Goal: Transaction & Acquisition: Download file/media

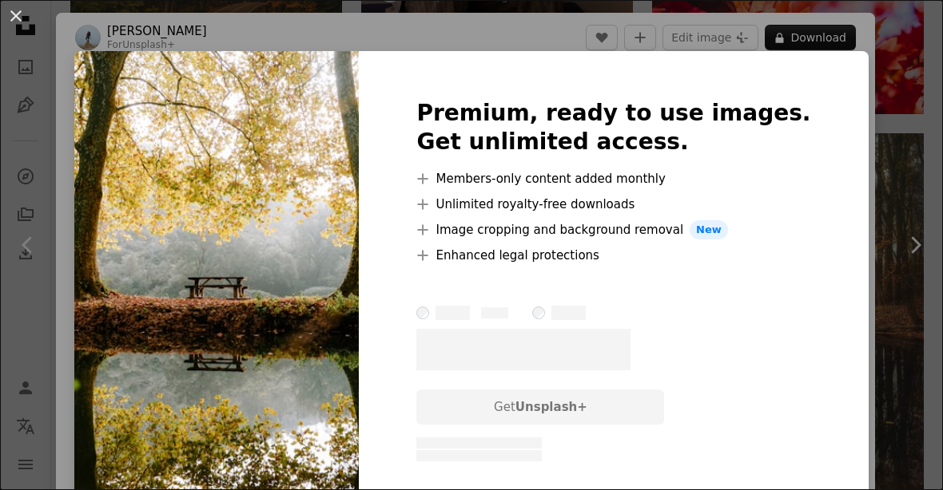
scroll to position [1301, 0]
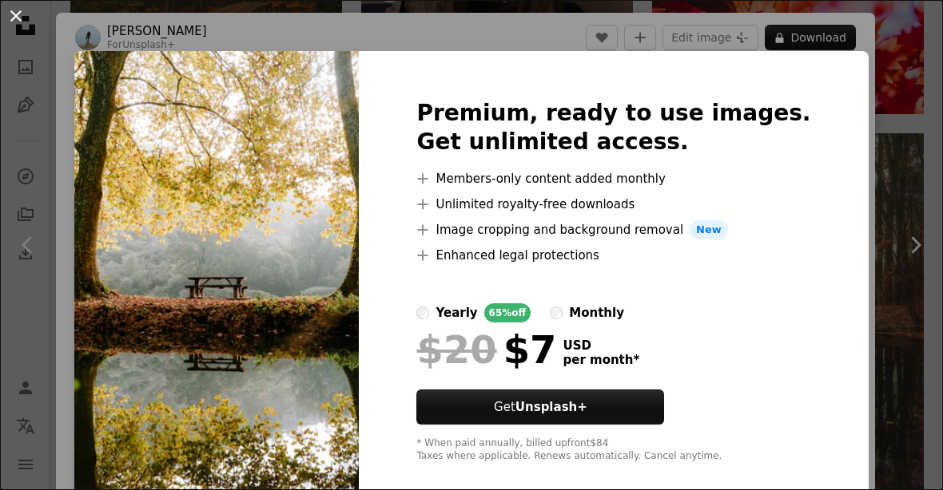
click at [10, 13] on button "An X shape" at bounding box center [15, 15] width 19 height 19
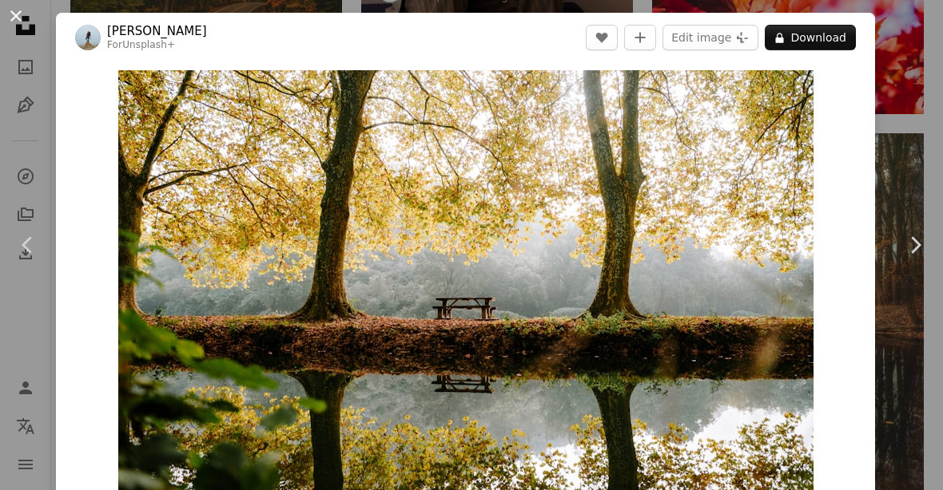
click at [25, 18] on button "An X shape" at bounding box center [15, 15] width 19 height 19
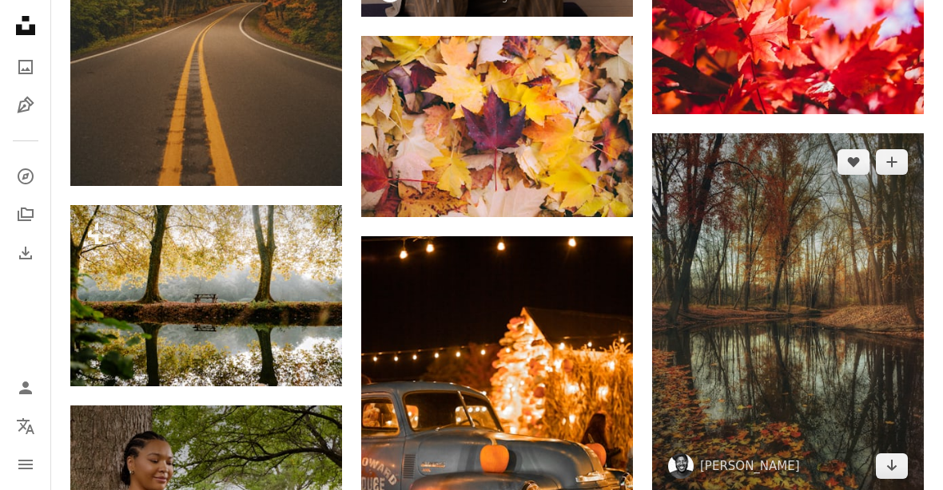
click at [839, 343] on img at bounding box center [788, 314] width 272 height 362
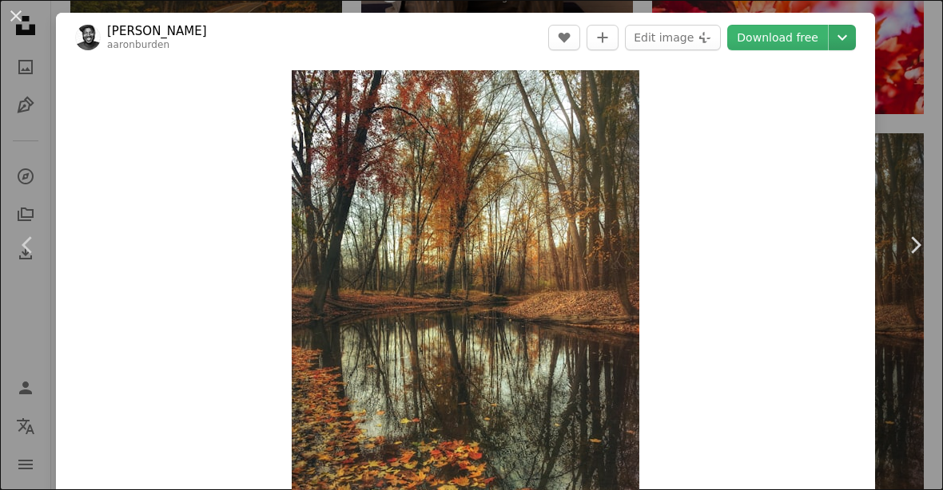
click at [855, 35] on icon "Chevron down" at bounding box center [842, 37] width 26 height 19
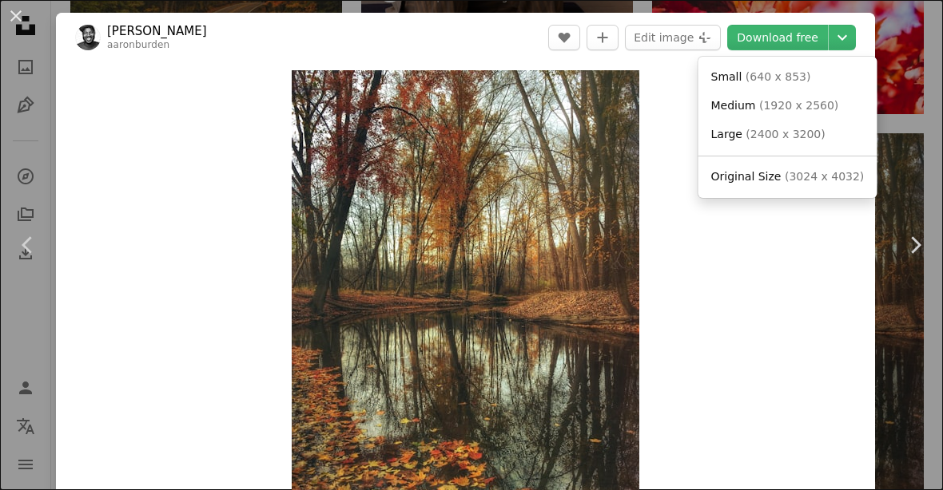
click at [840, 357] on dialog "An X shape Chevron left Chevron right [PERSON_NAME] aaronburden A heart A plus …" at bounding box center [471, 245] width 943 height 490
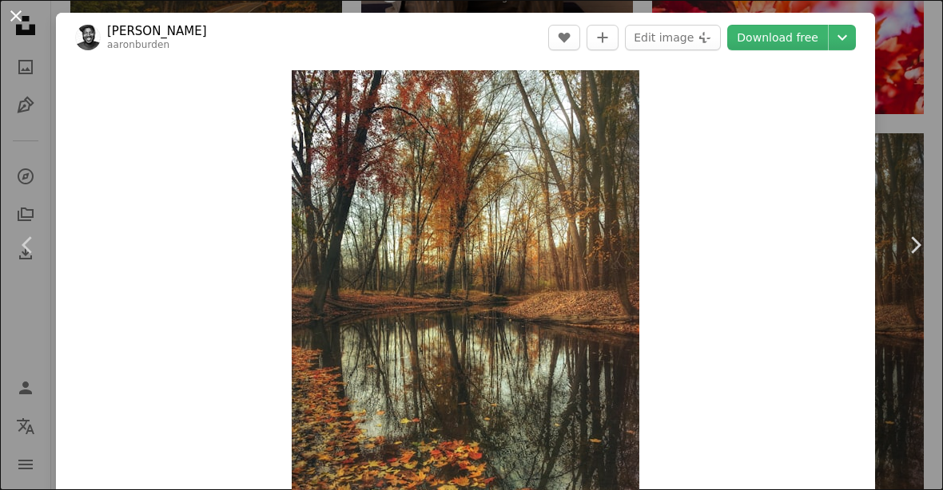
click at [8, 9] on button "An X shape" at bounding box center [15, 15] width 19 height 19
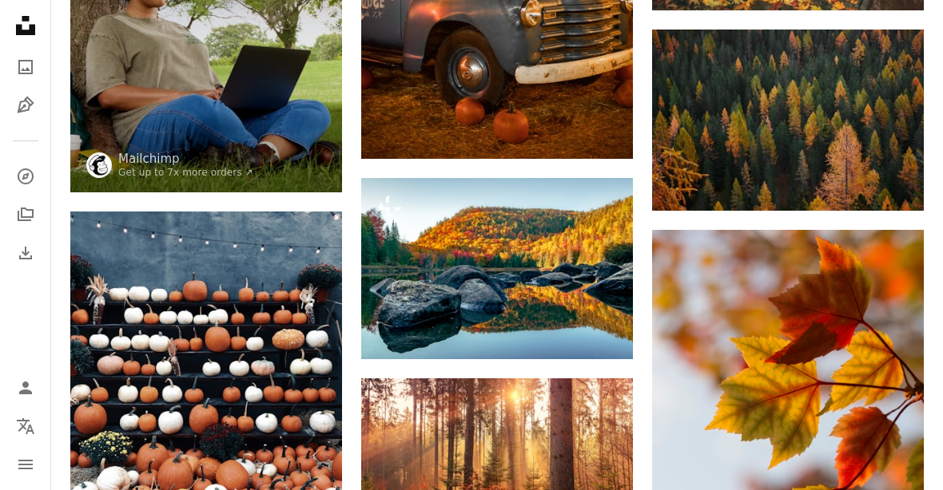
scroll to position [1789, 0]
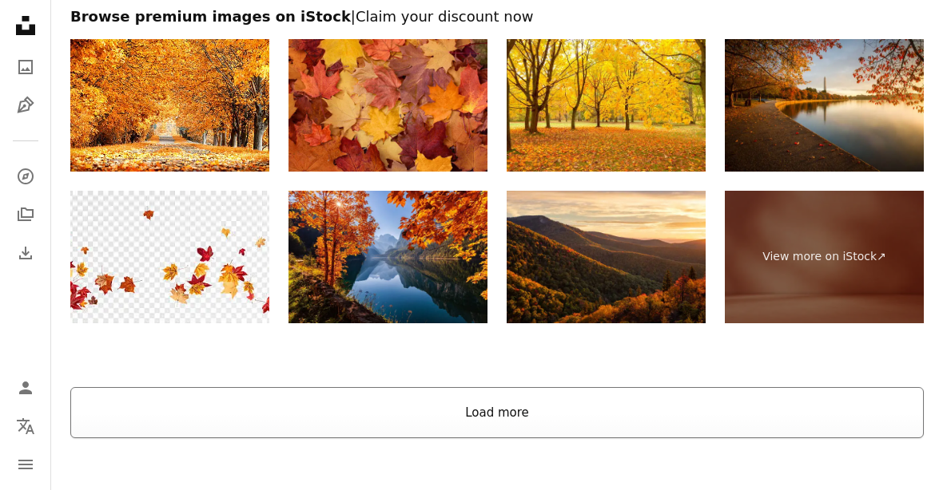
click at [843, 416] on button "Load more" at bounding box center [496, 413] width 853 height 51
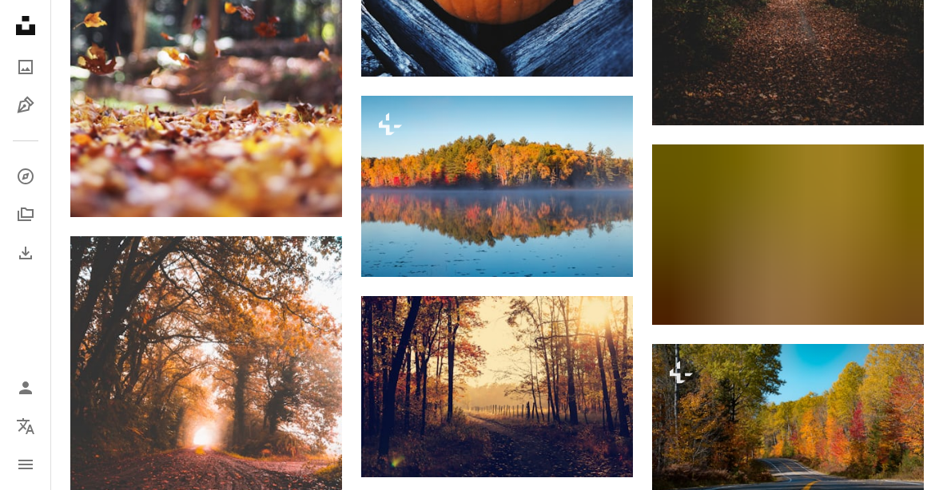
scroll to position [3752, 0]
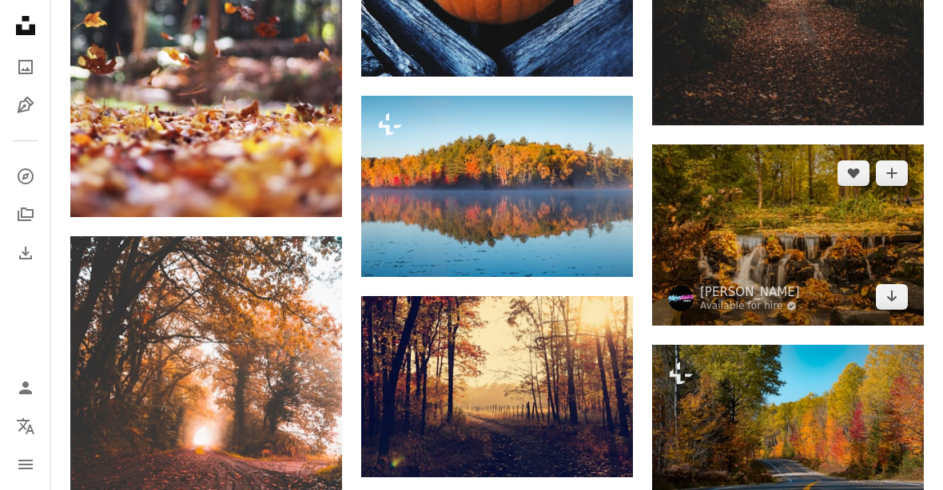
click at [800, 267] on img at bounding box center [788, 235] width 272 height 181
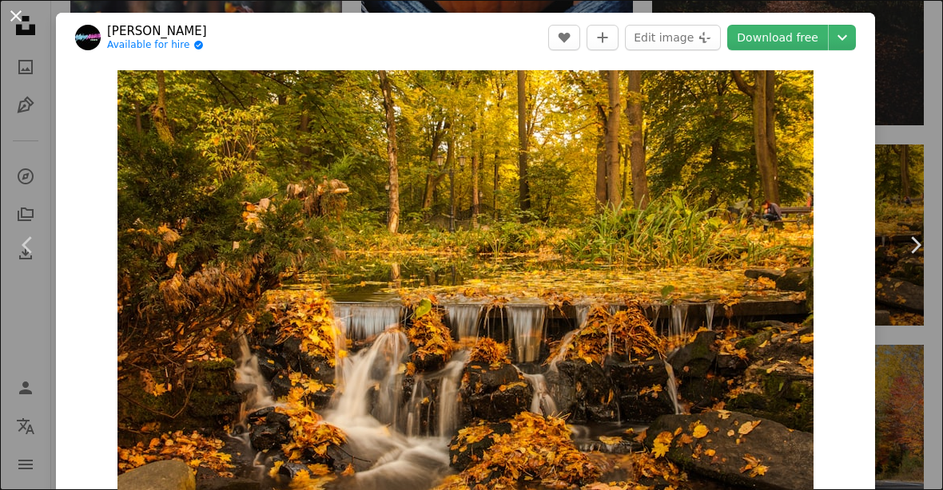
click at [8, 14] on button "An X shape" at bounding box center [15, 15] width 19 height 19
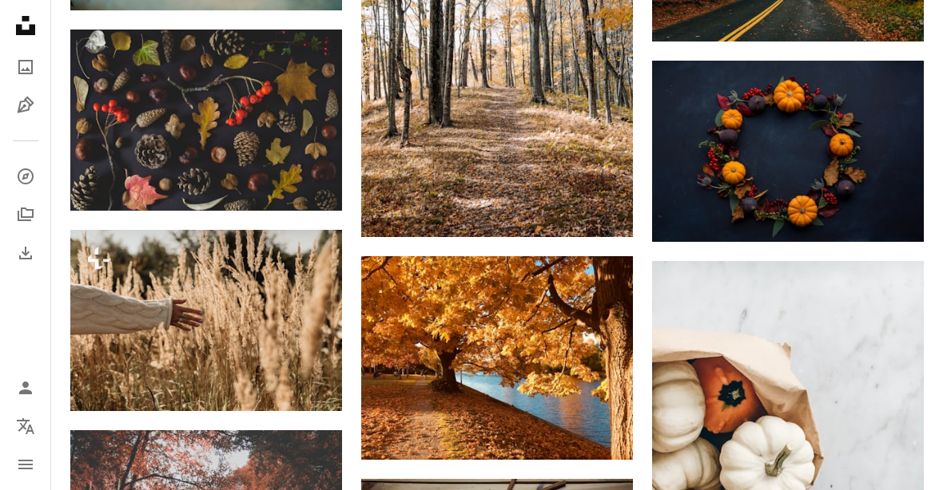
scroll to position [5709, 0]
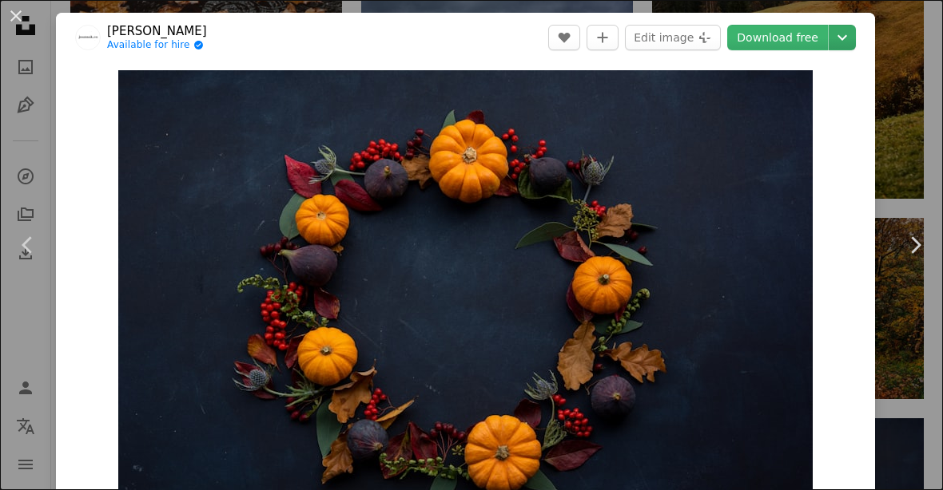
click at [855, 42] on icon "Chevron down" at bounding box center [842, 37] width 26 height 19
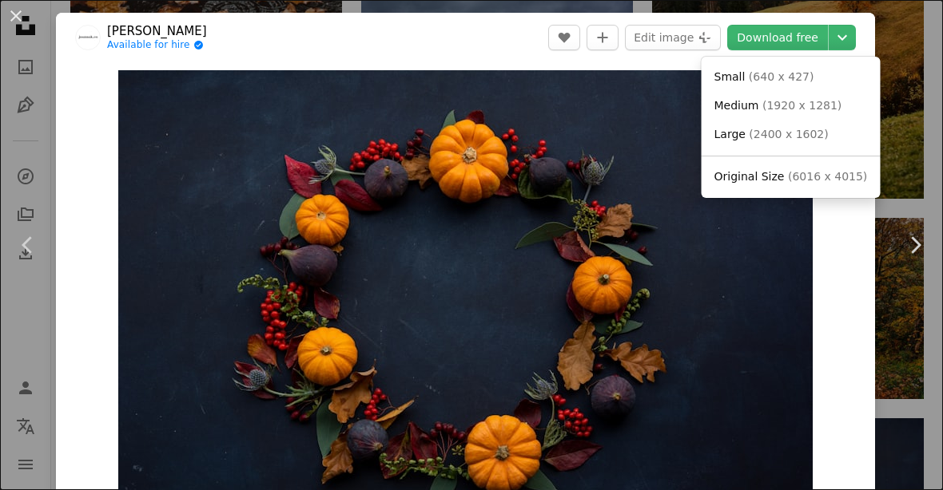
click at [844, 180] on span "( 6016 x 4015 )" at bounding box center [827, 176] width 79 height 13
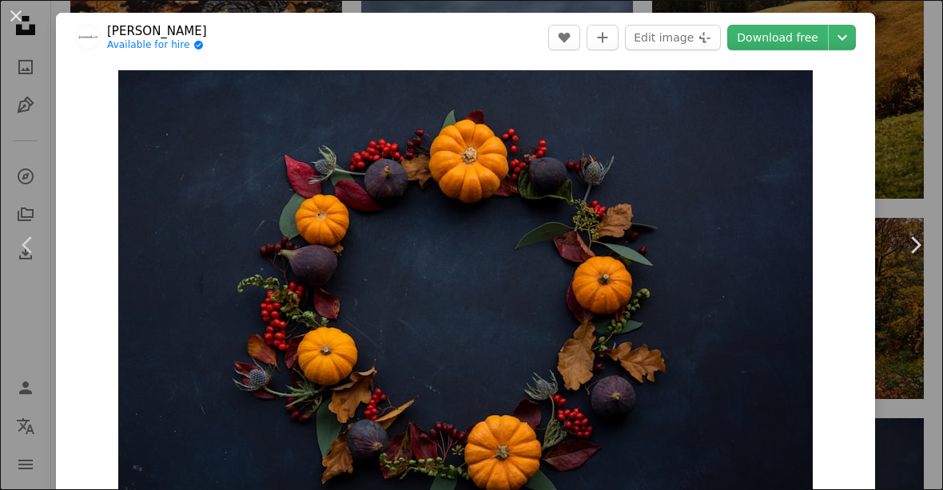
scroll to position [5761, 0]
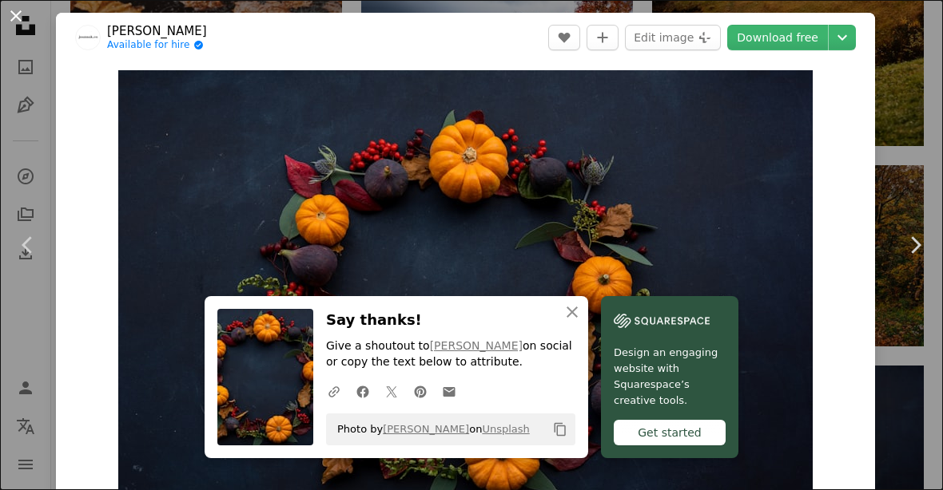
click at [12, 20] on button "An X shape" at bounding box center [15, 15] width 19 height 19
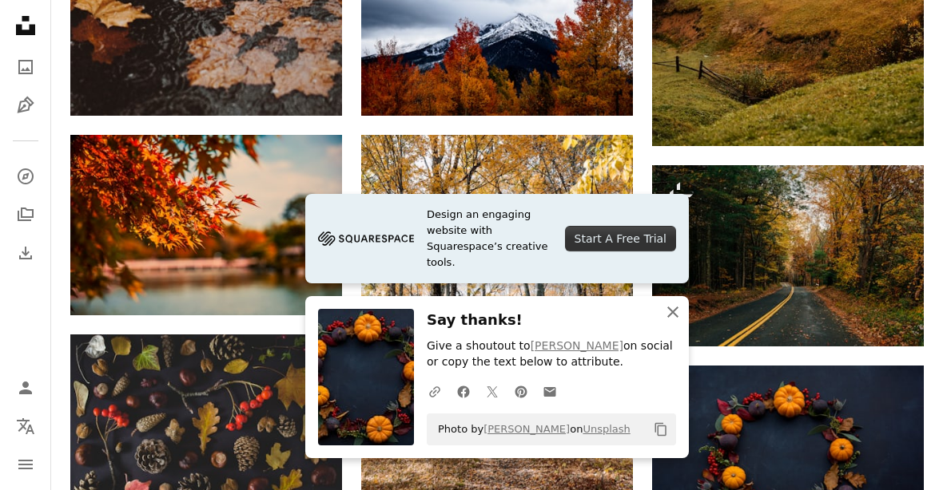
click at [675, 322] on icon "An X shape" at bounding box center [672, 312] width 19 height 19
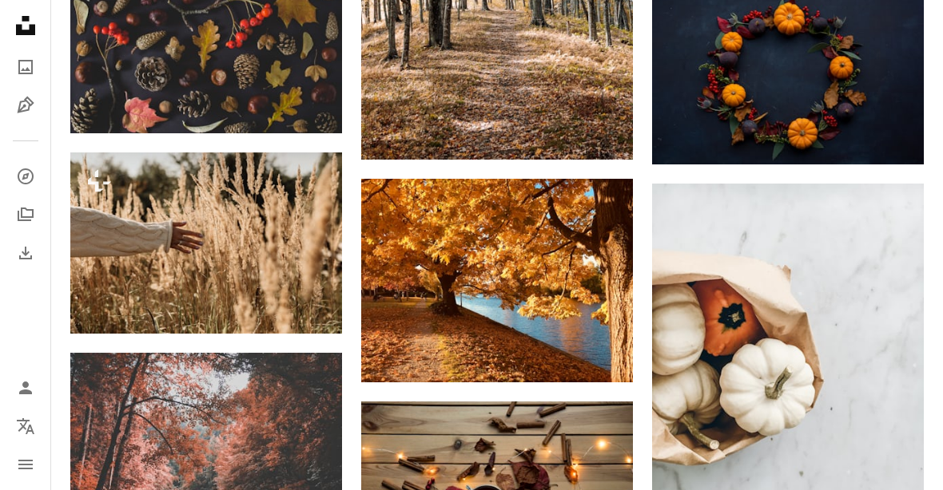
scroll to position [6144, 0]
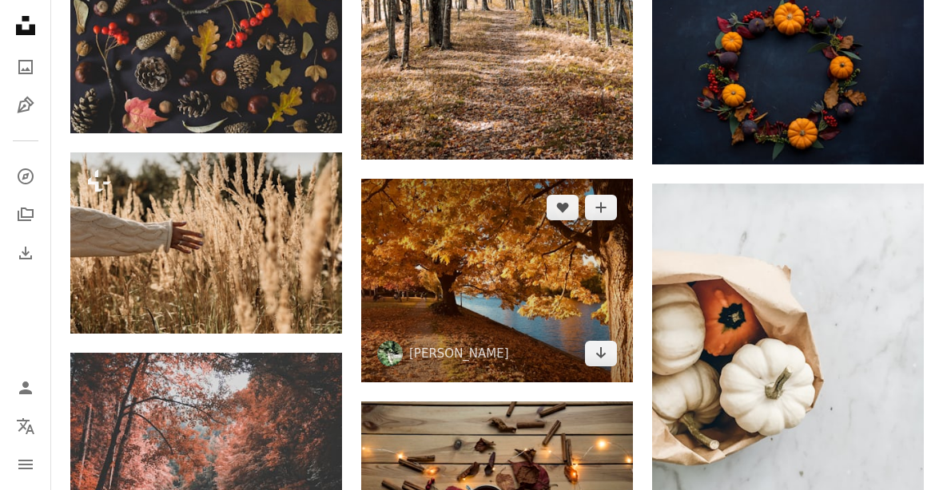
click at [542, 295] on img at bounding box center [497, 281] width 272 height 204
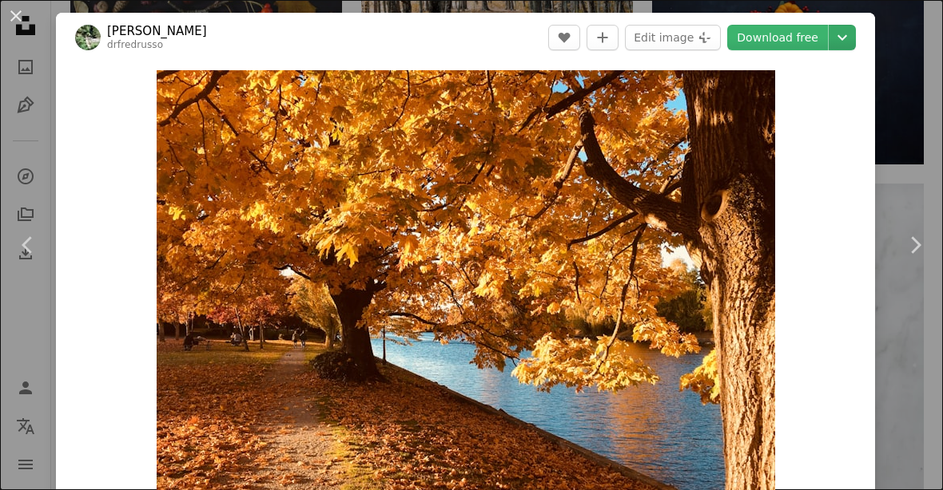
click at [855, 42] on icon "Chevron down" at bounding box center [842, 37] width 26 height 19
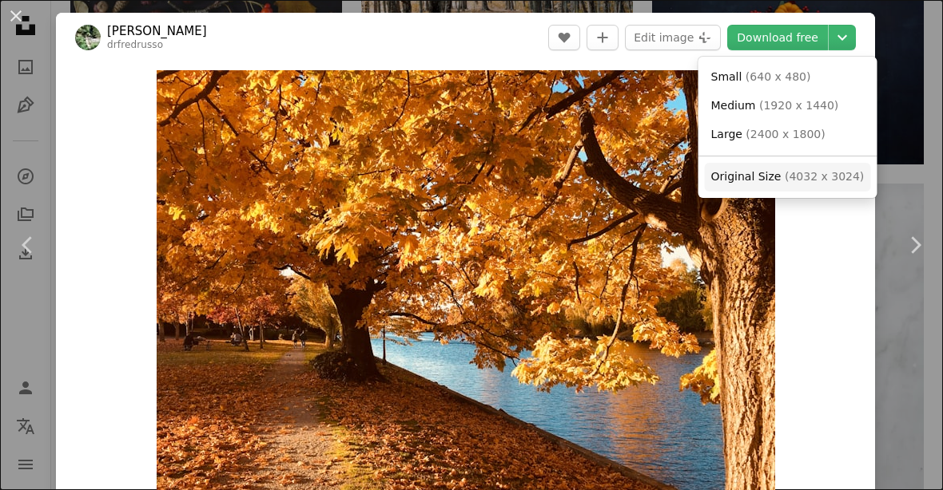
click at [827, 184] on link "Original Size ( 4032 x 3024 )" at bounding box center [787, 177] width 166 height 29
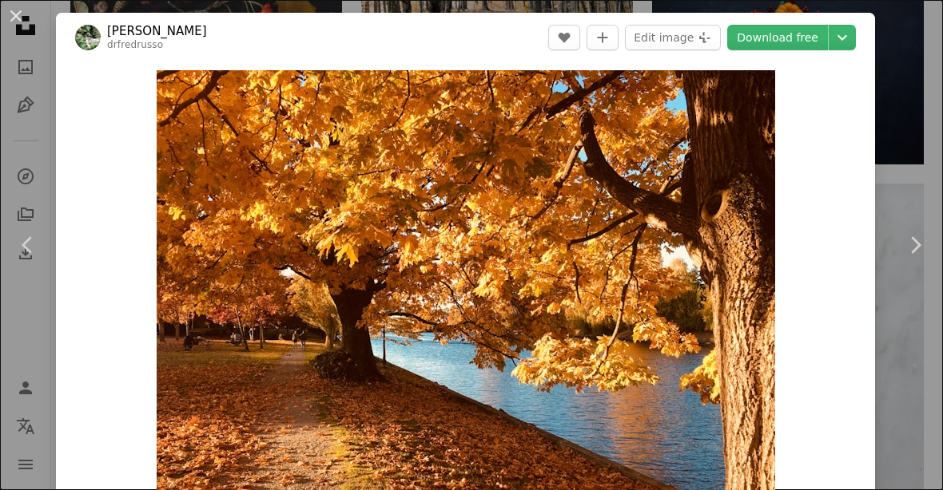
scroll to position [6197, 0]
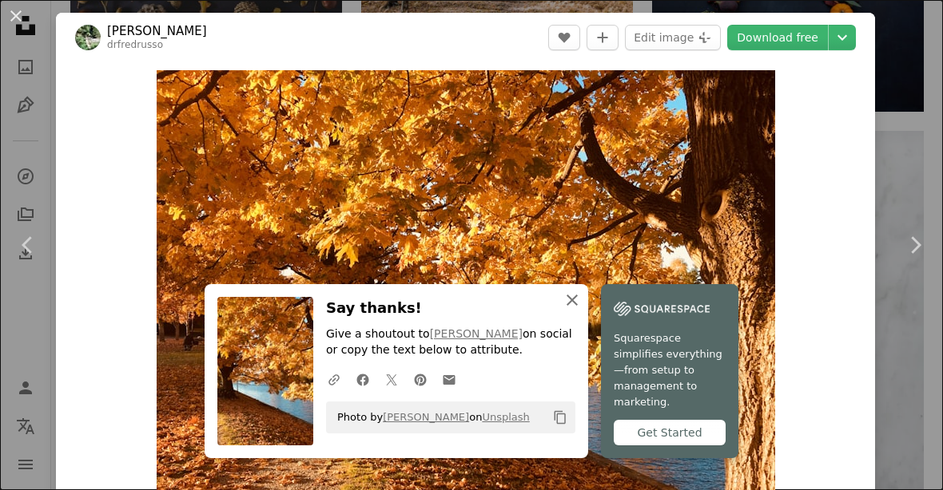
click at [580, 310] on icon "An X shape" at bounding box center [571, 300] width 19 height 19
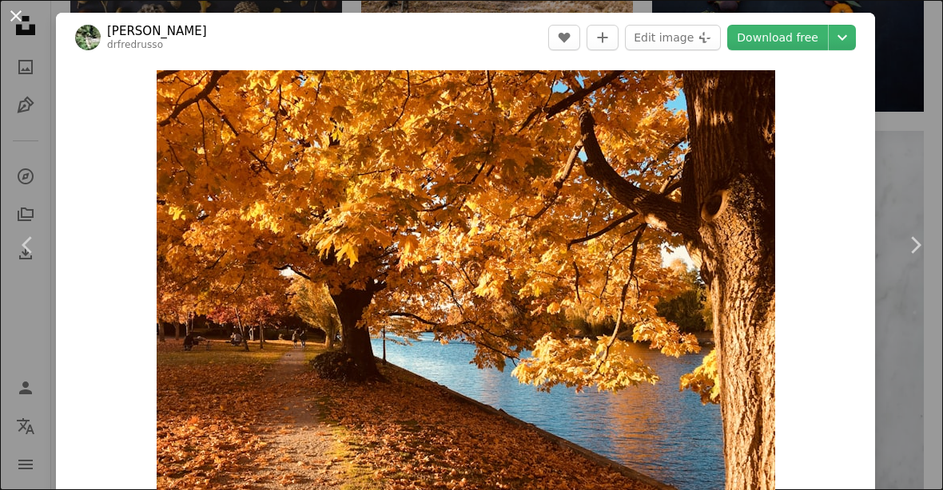
click at [9, 19] on button "An X shape" at bounding box center [15, 15] width 19 height 19
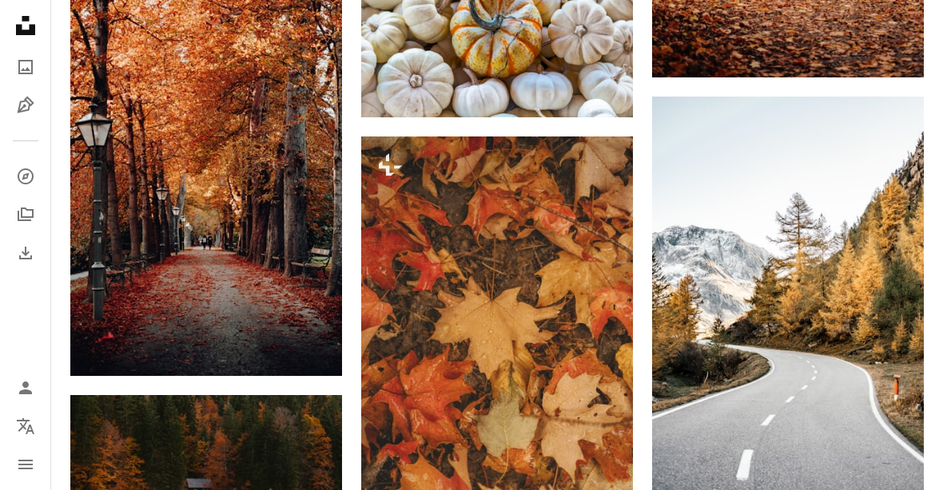
scroll to position [7208, 0]
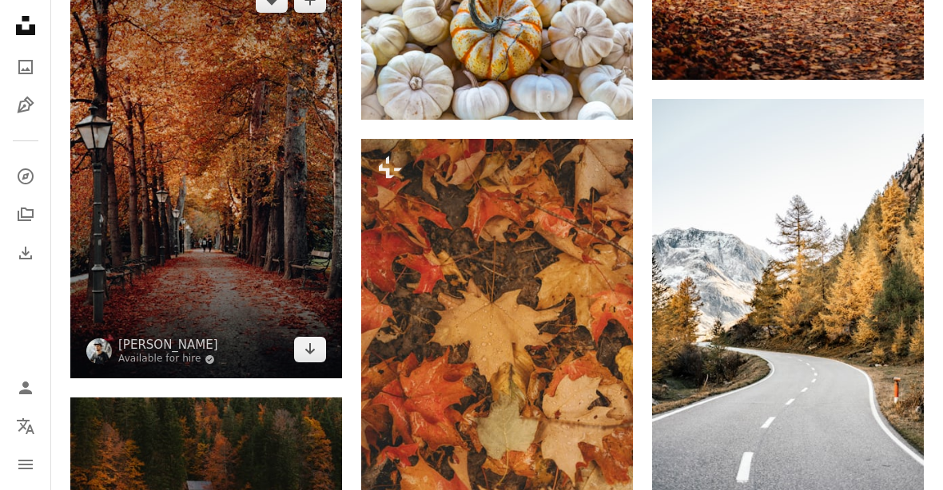
click at [264, 216] on img at bounding box center [206, 174] width 272 height 407
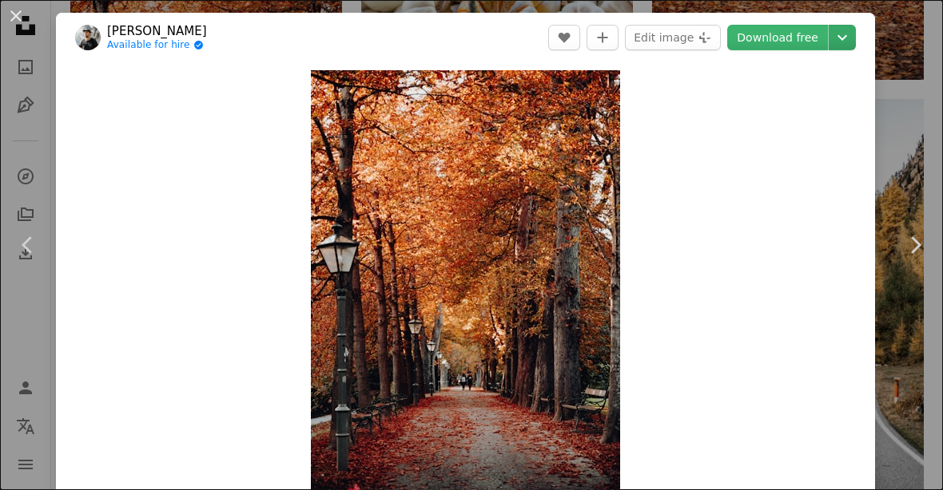
click at [855, 40] on button "Chevron down" at bounding box center [841, 38] width 27 height 26
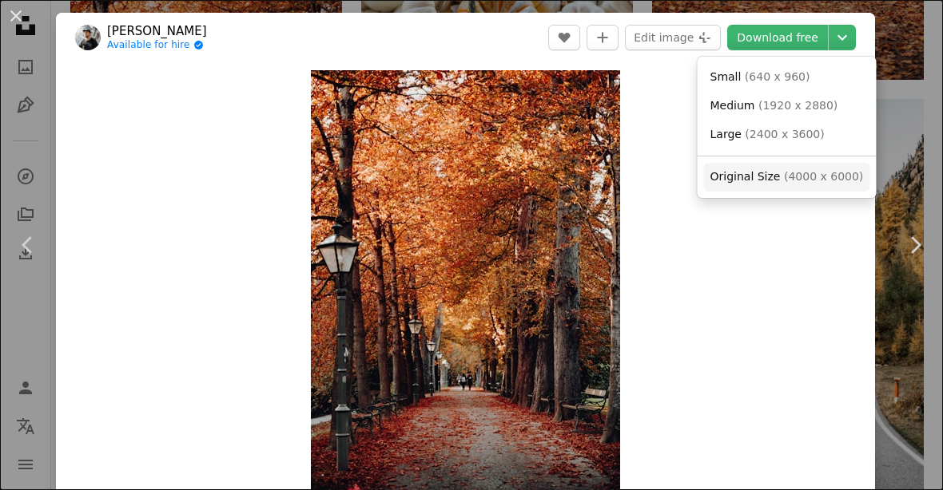
click at [831, 180] on span "( 4000 x 6000 )" at bounding box center [823, 176] width 79 height 13
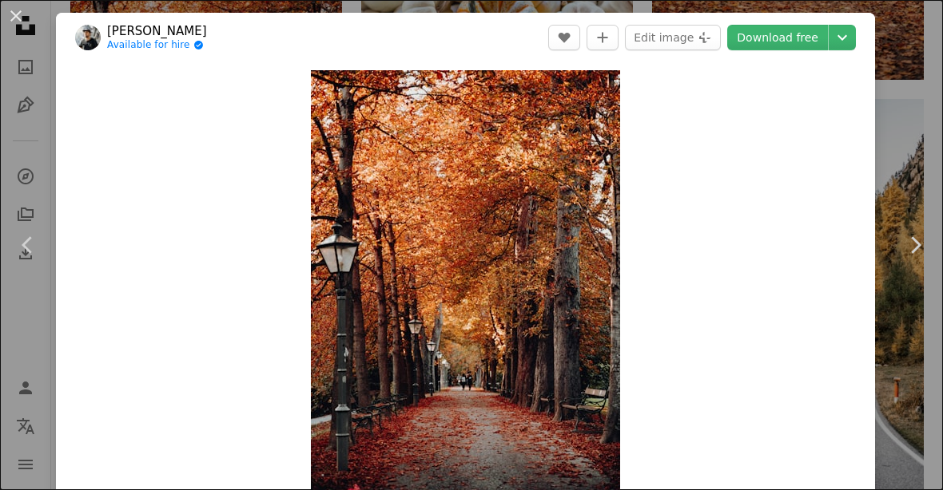
scroll to position [7261, 0]
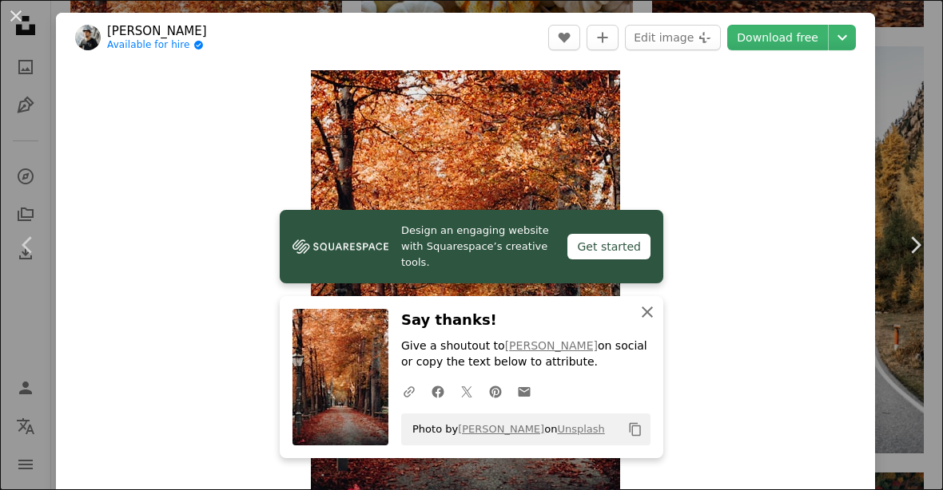
click at [655, 322] on icon "An X shape" at bounding box center [646, 312] width 19 height 19
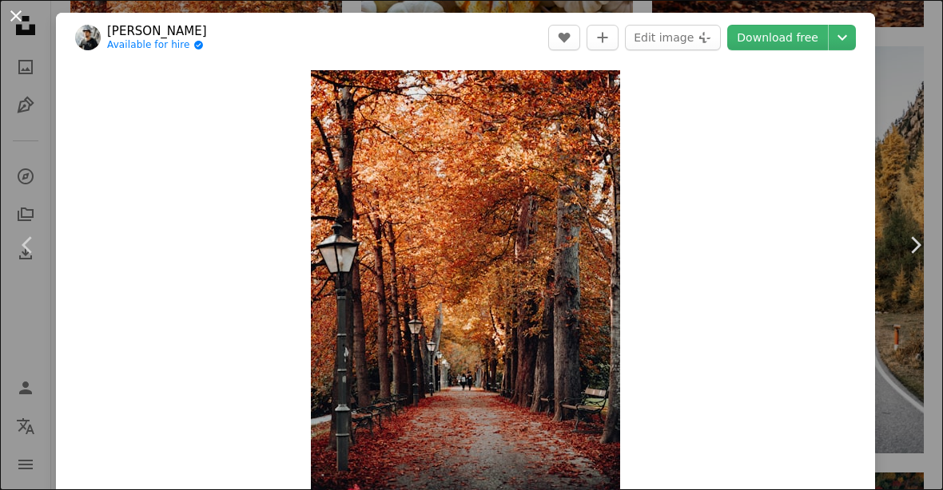
click at [20, 16] on button "An X shape" at bounding box center [15, 15] width 19 height 19
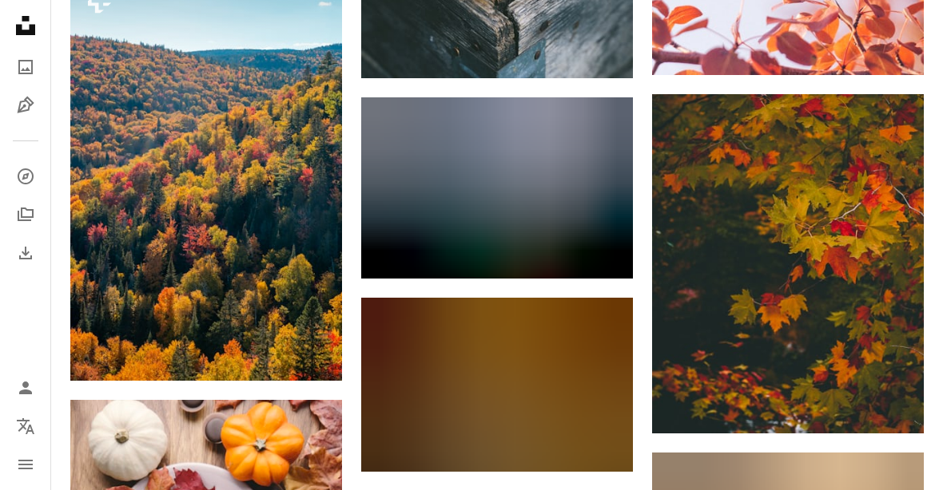
scroll to position [8880, 0]
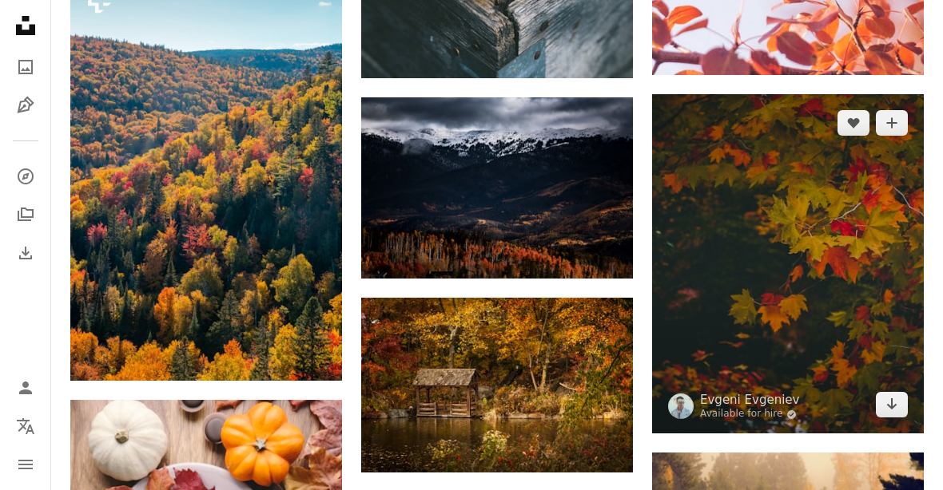
click at [813, 327] on img at bounding box center [788, 263] width 272 height 339
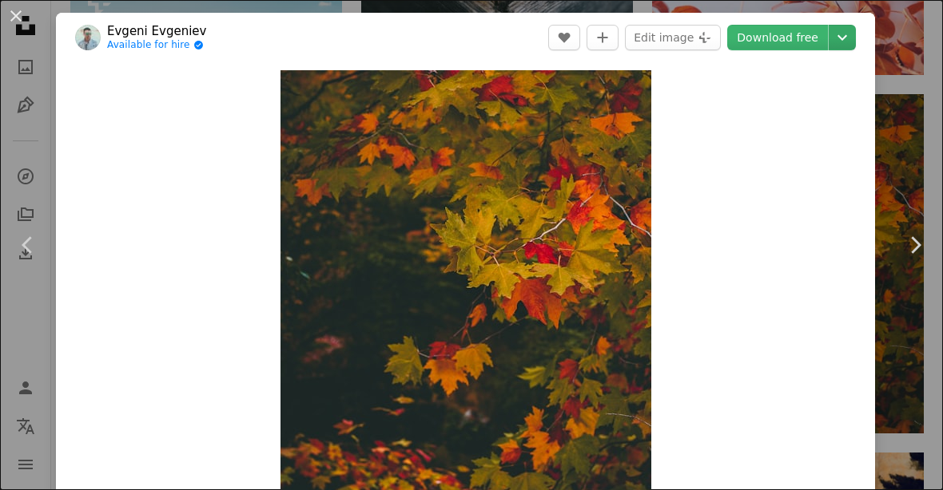
click at [855, 42] on icon "Chevron down" at bounding box center [842, 37] width 26 height 19
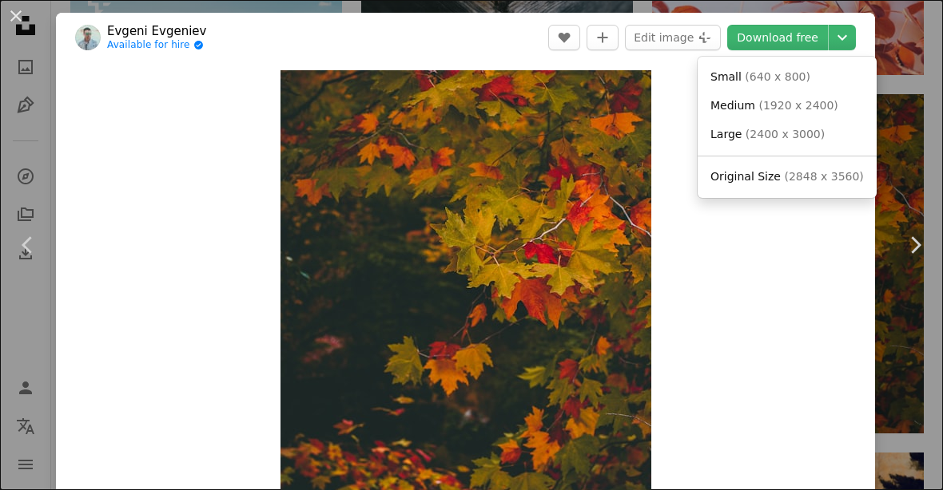
click at [815, 175] on span "( 2848 x 3560 )" at bounding box center [823, 176] width 79 height 13
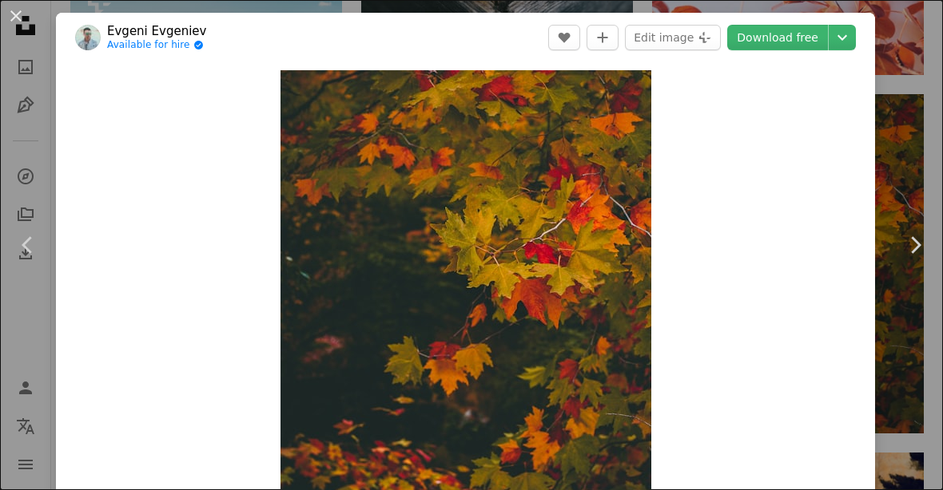
scroll to position [8932, 0]
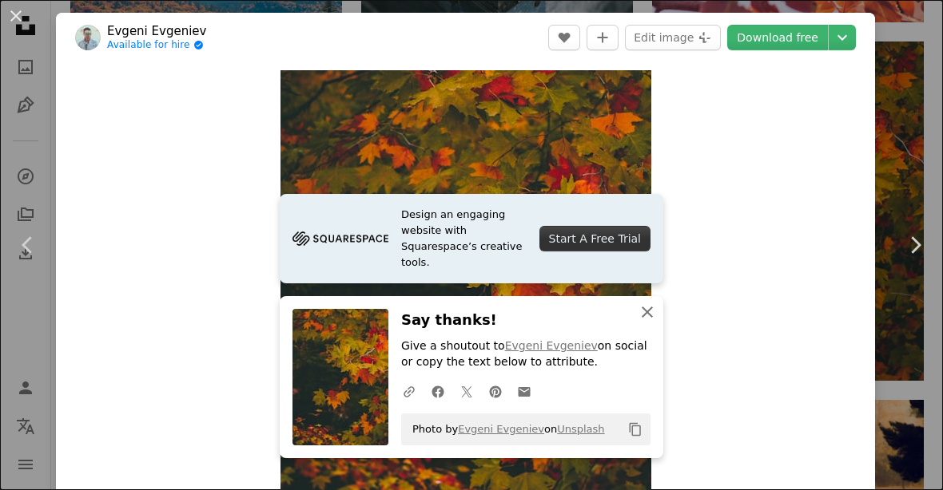
click at [648, 318] on icon "button" at bounding box center [646, 312] width 11 height 11
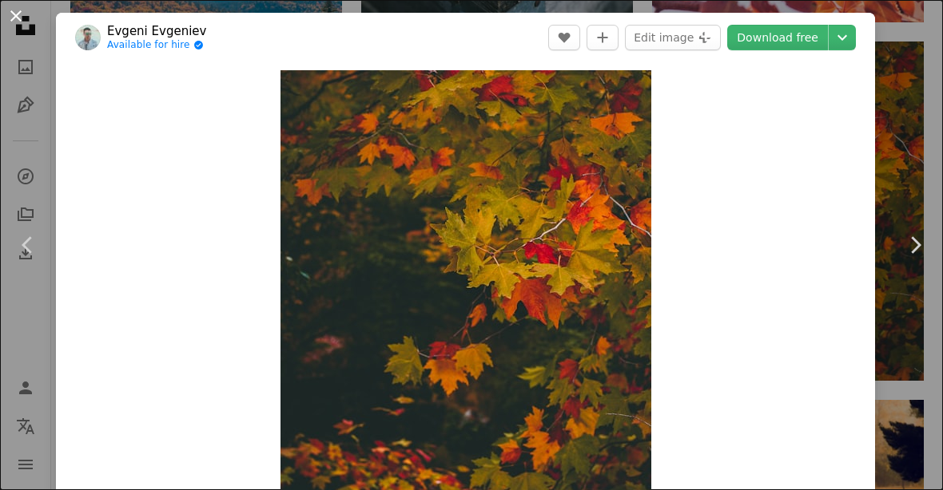
click at [22, 20] on button "An X shape" at bounding box center [15, 15] width 19 height 19
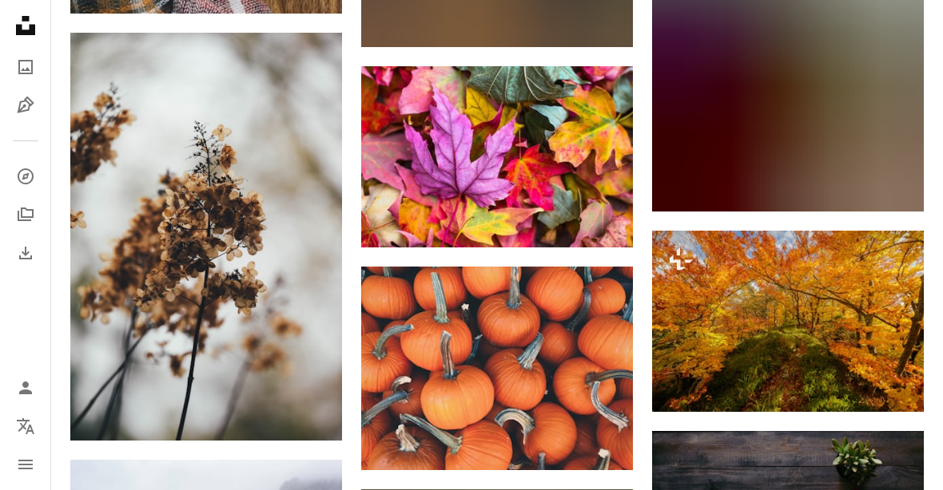
scroll to position [9729, 0]
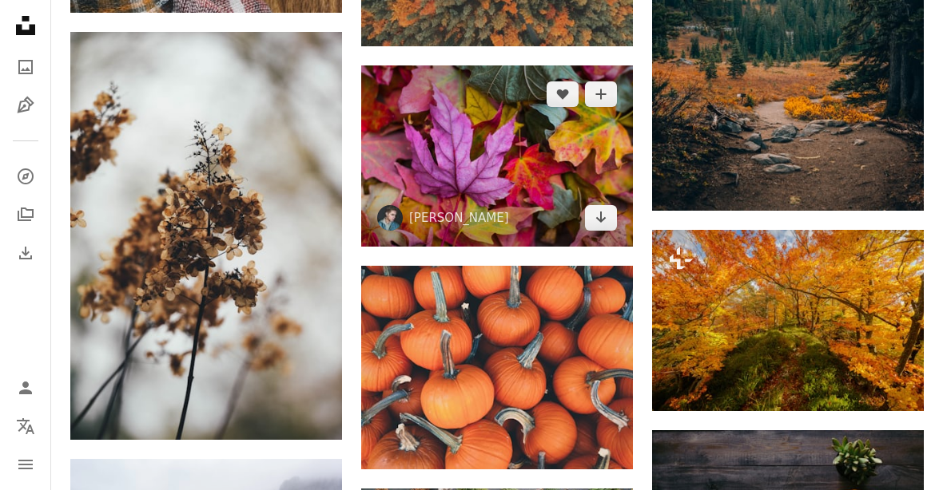
click at [522, 180] on img at bounding box center [497, 155] width 272 height 181
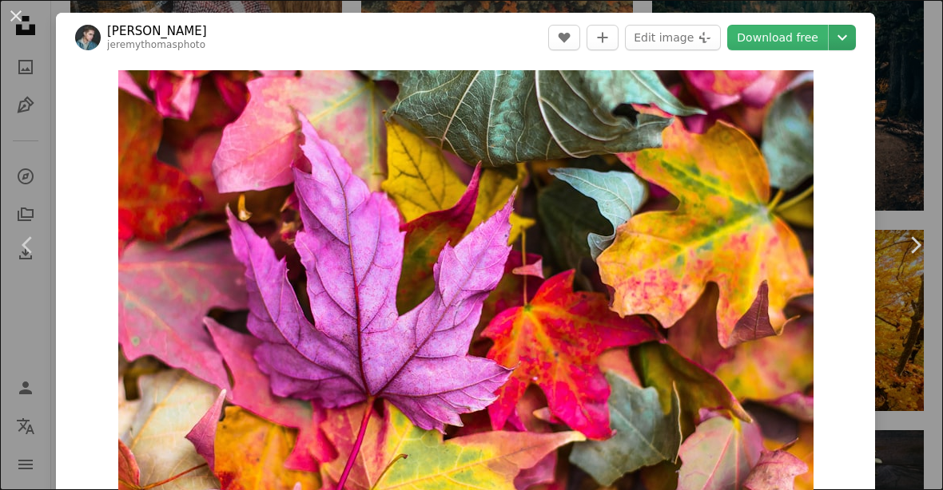
click at [855, 38] on icon "Chevron down" at bounding box center [842, 37] width 26 height 19
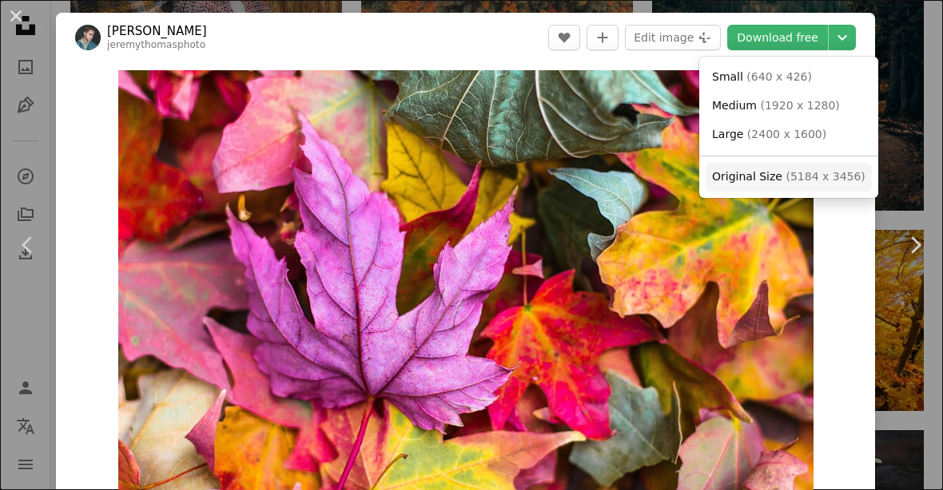
click at [825, 174] on span "( 5184 x 3456 )" at bounding box center [824, 176] width 79 height 13
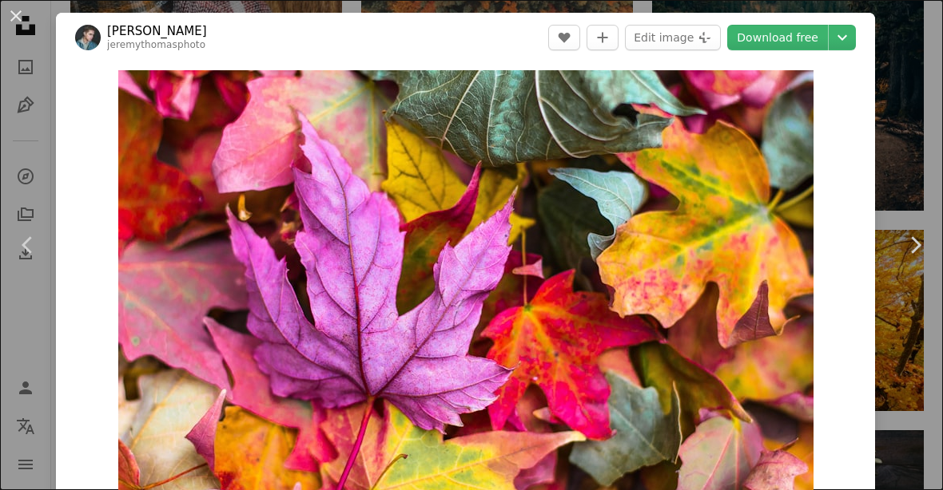
scroll to position [9781, 0]
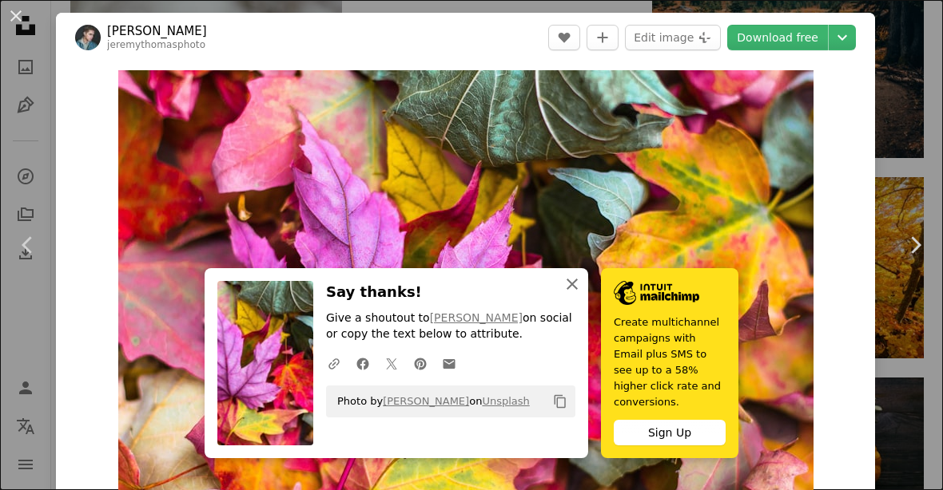
click at [579, 294] on icon "An X shape" at bounding box center [571, 284] width 19 height 19
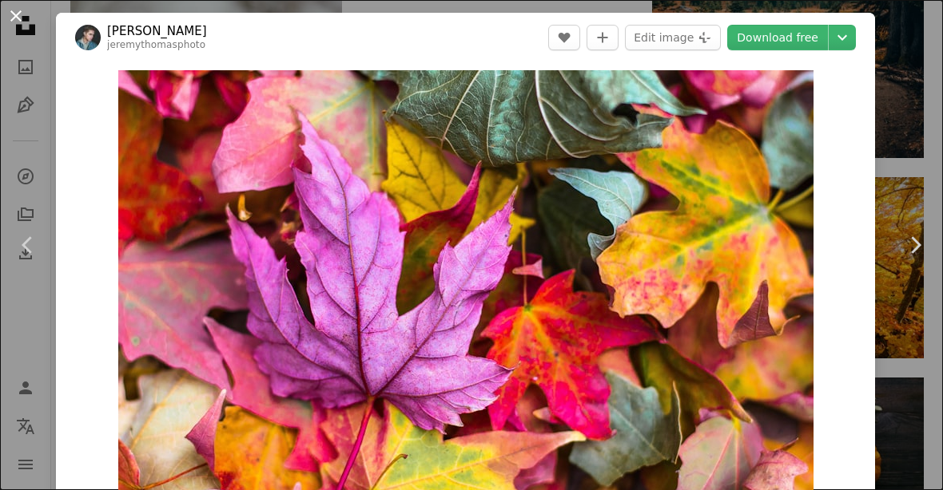
click at [9, 16] on button "An X shape" at bounding box center [15, 15] width 19 height 19
